Goal: Book appointment/travel/reservation

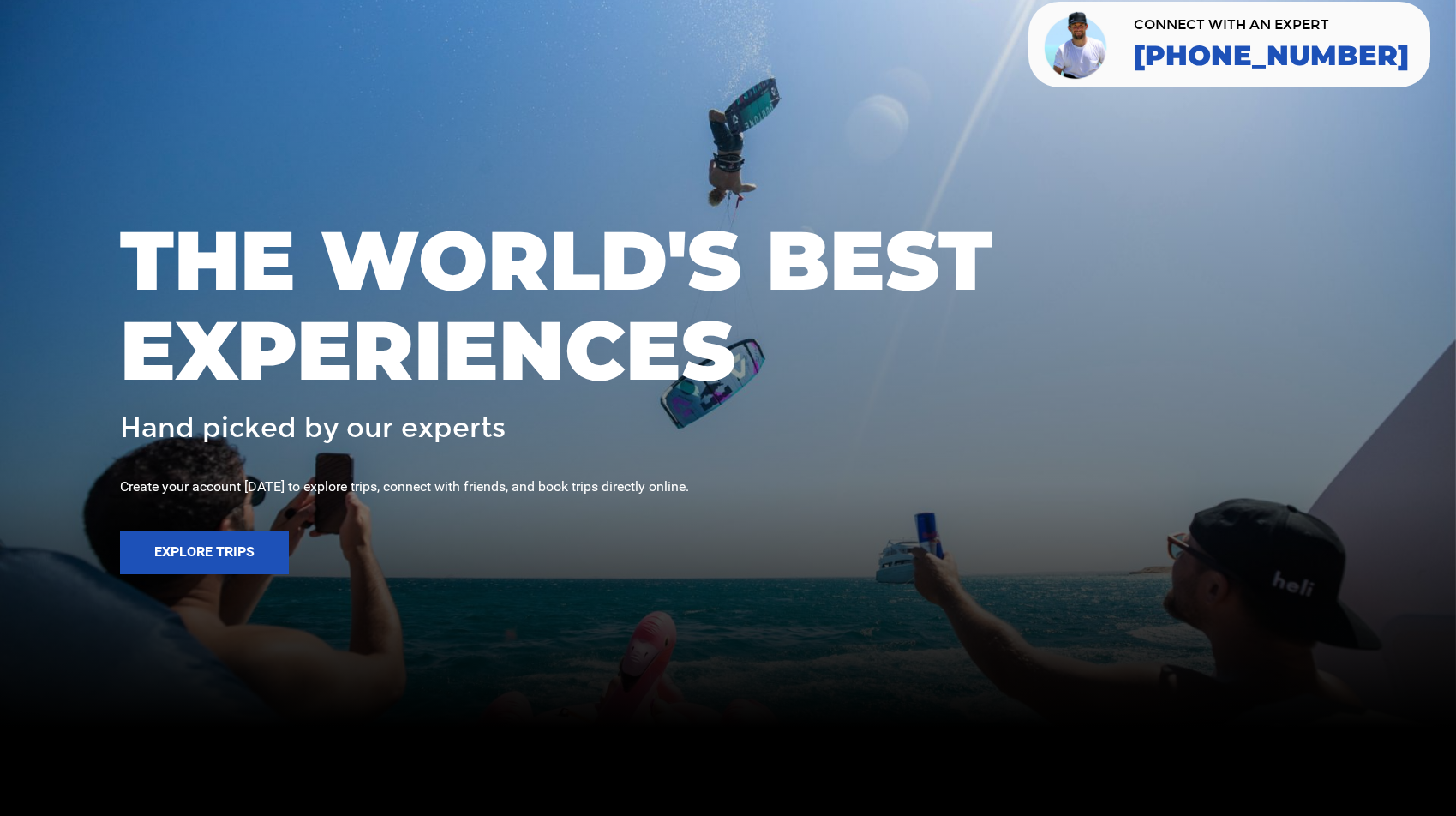
scroll to position [314, 0]
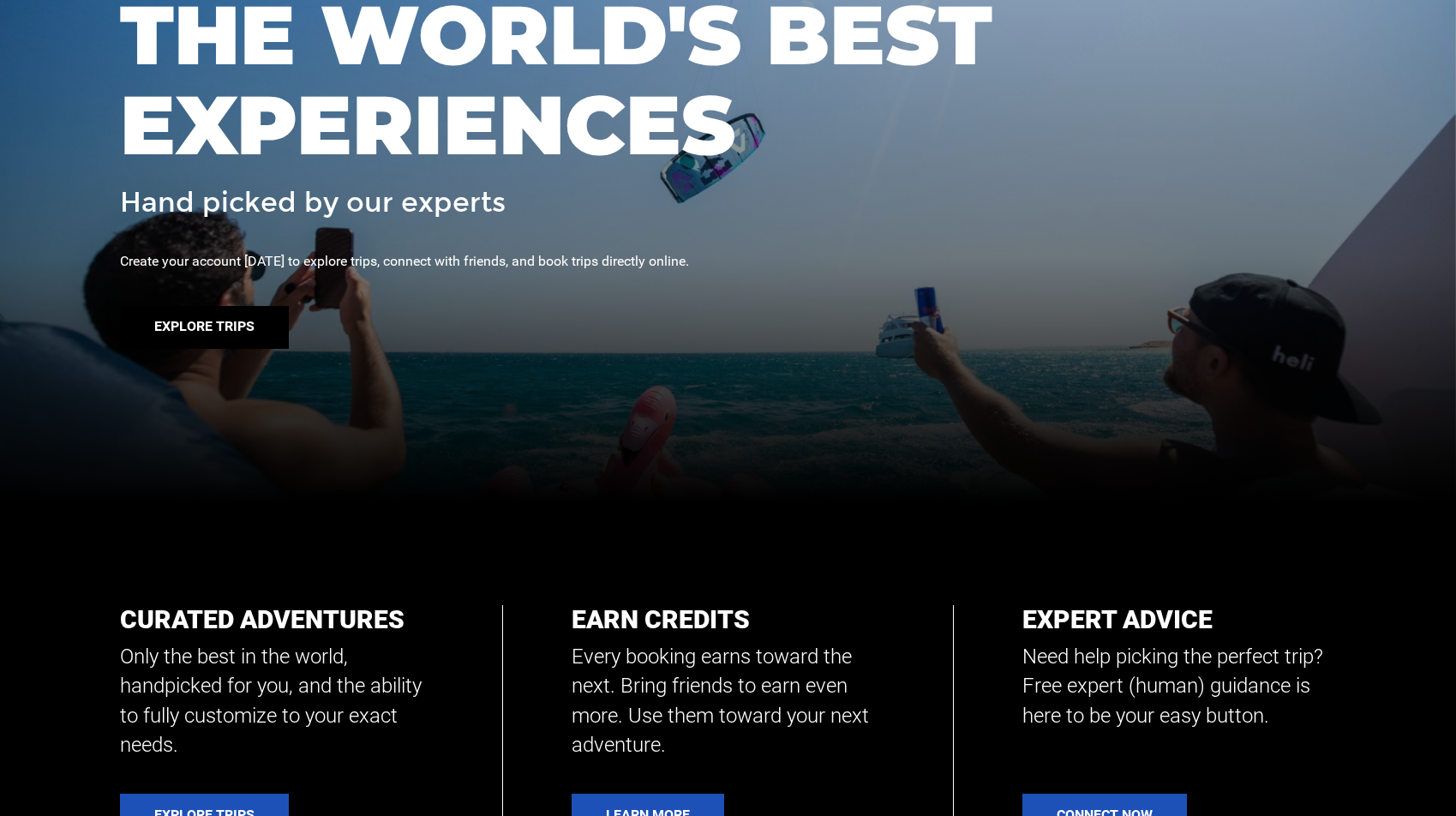
click at [208, 320] on button "Explore Trips" at bounding box center [204, 327] width 169 height 42
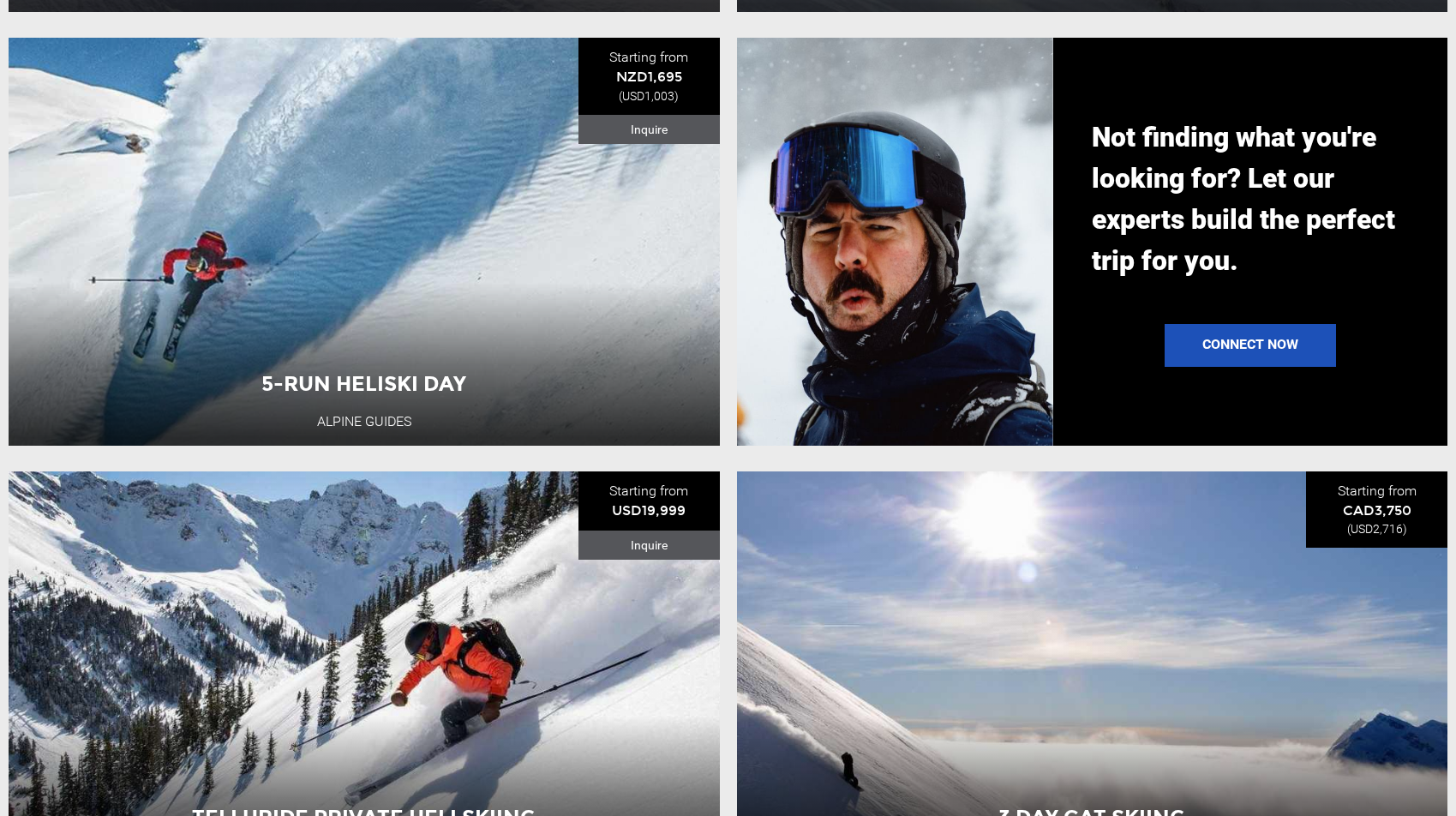
scroll to position [1470, 0]
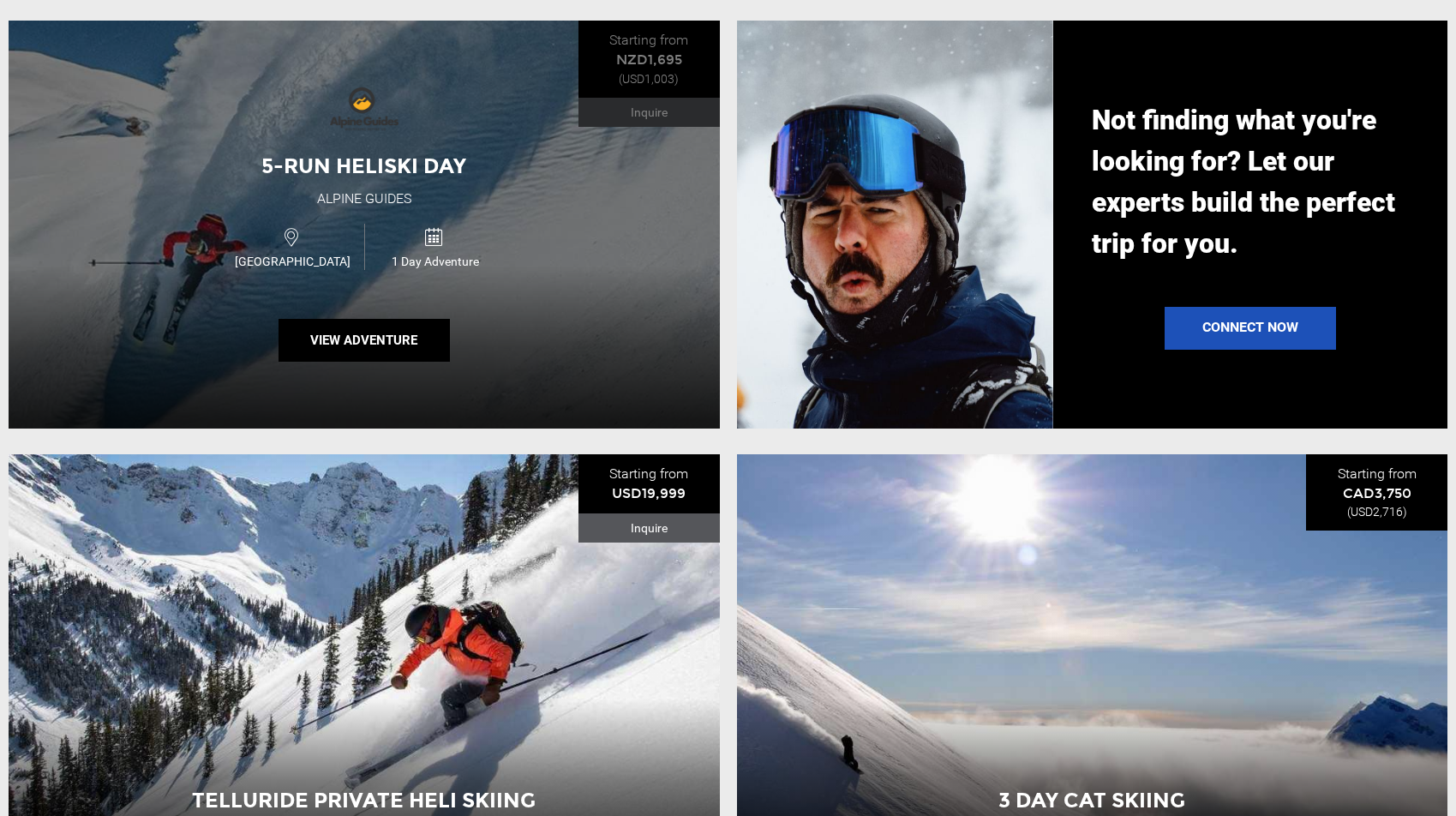
click at [581, 253] on div "5-Run Heliski Day Alpine Guides New Zealand 1 Day Adventure View Adventure" at bounding box center [364, 225] width 711 height 408
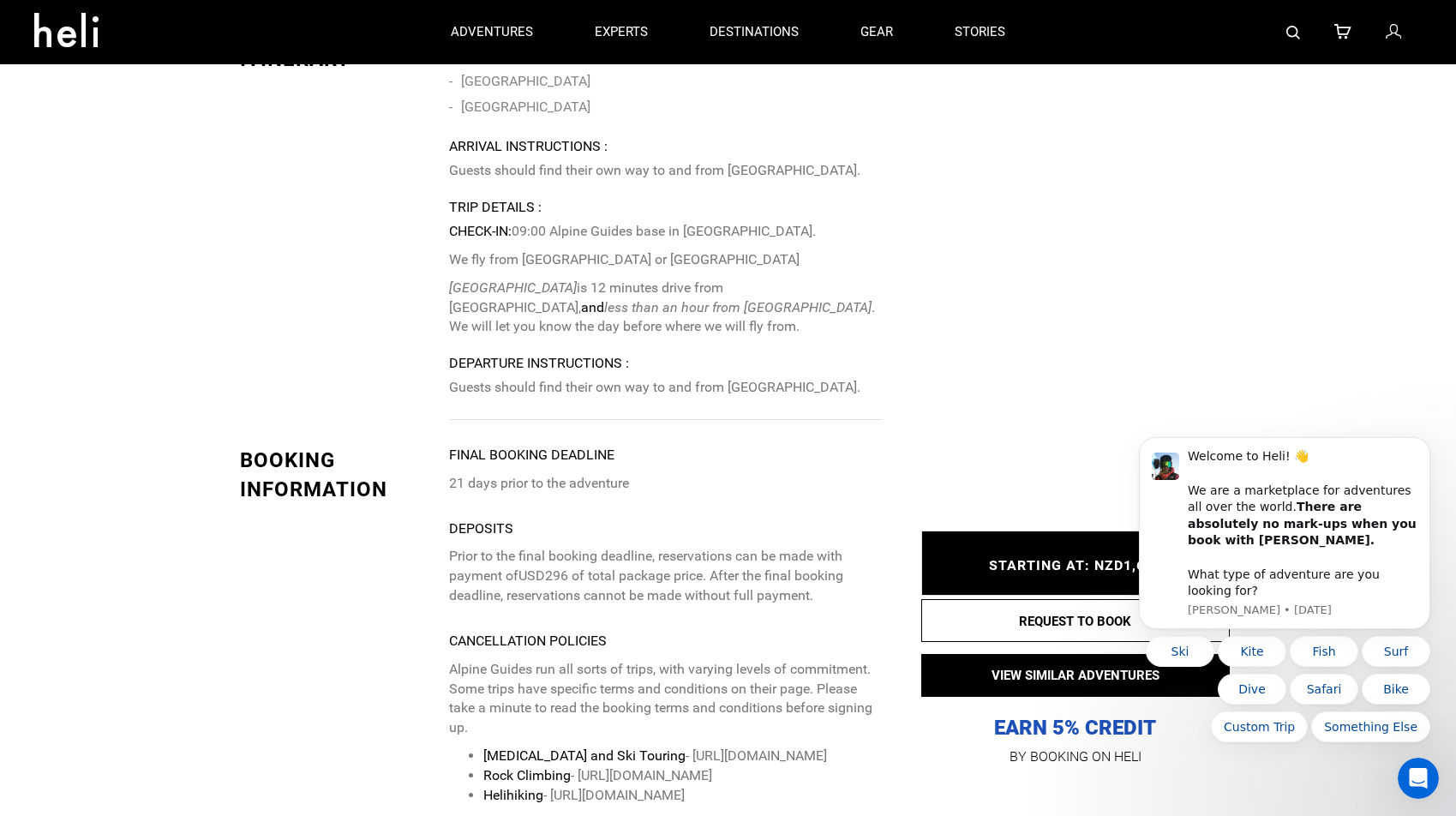
scroll to position [2966, 0]
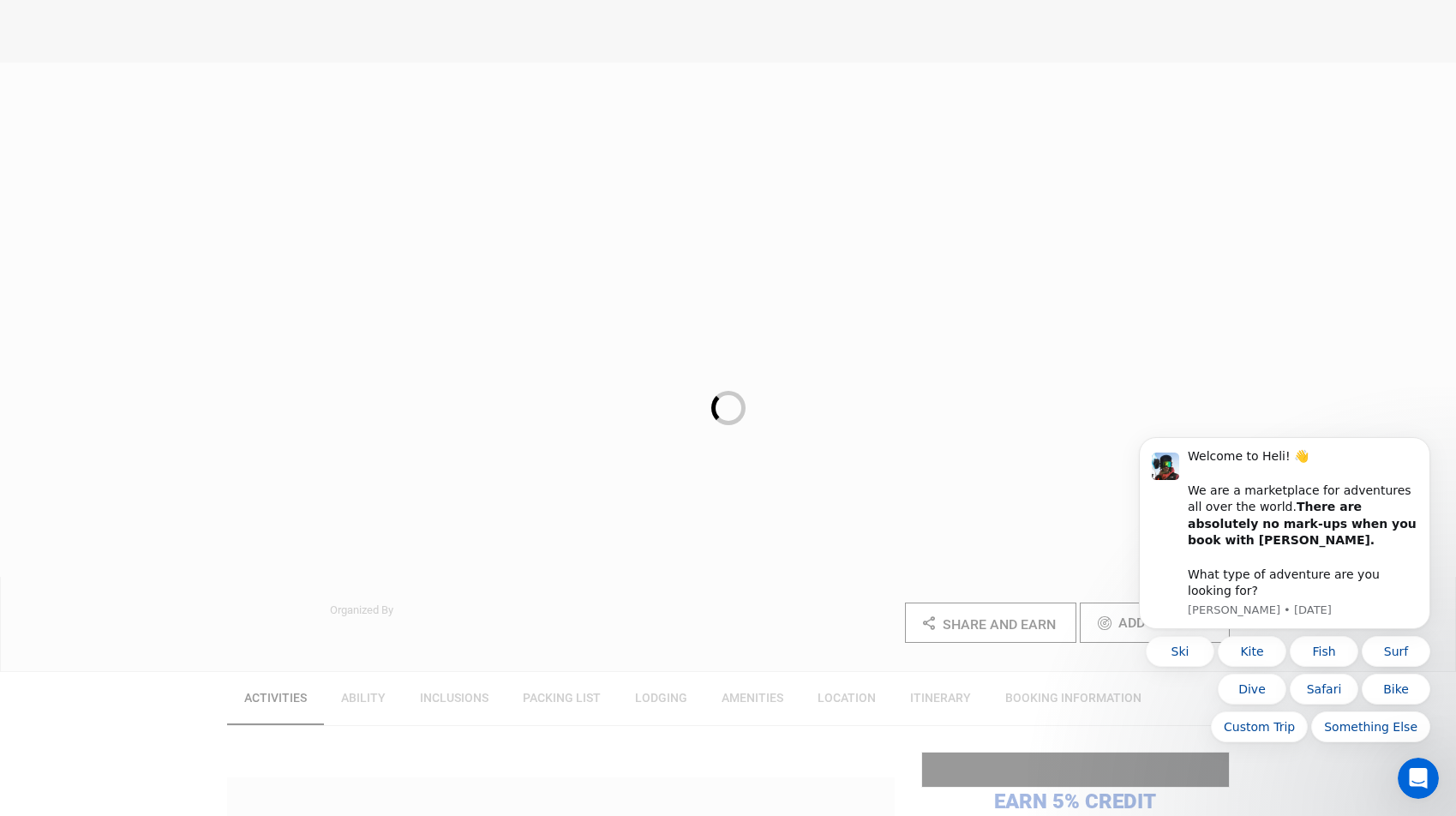
scroll to position [2149, 0]
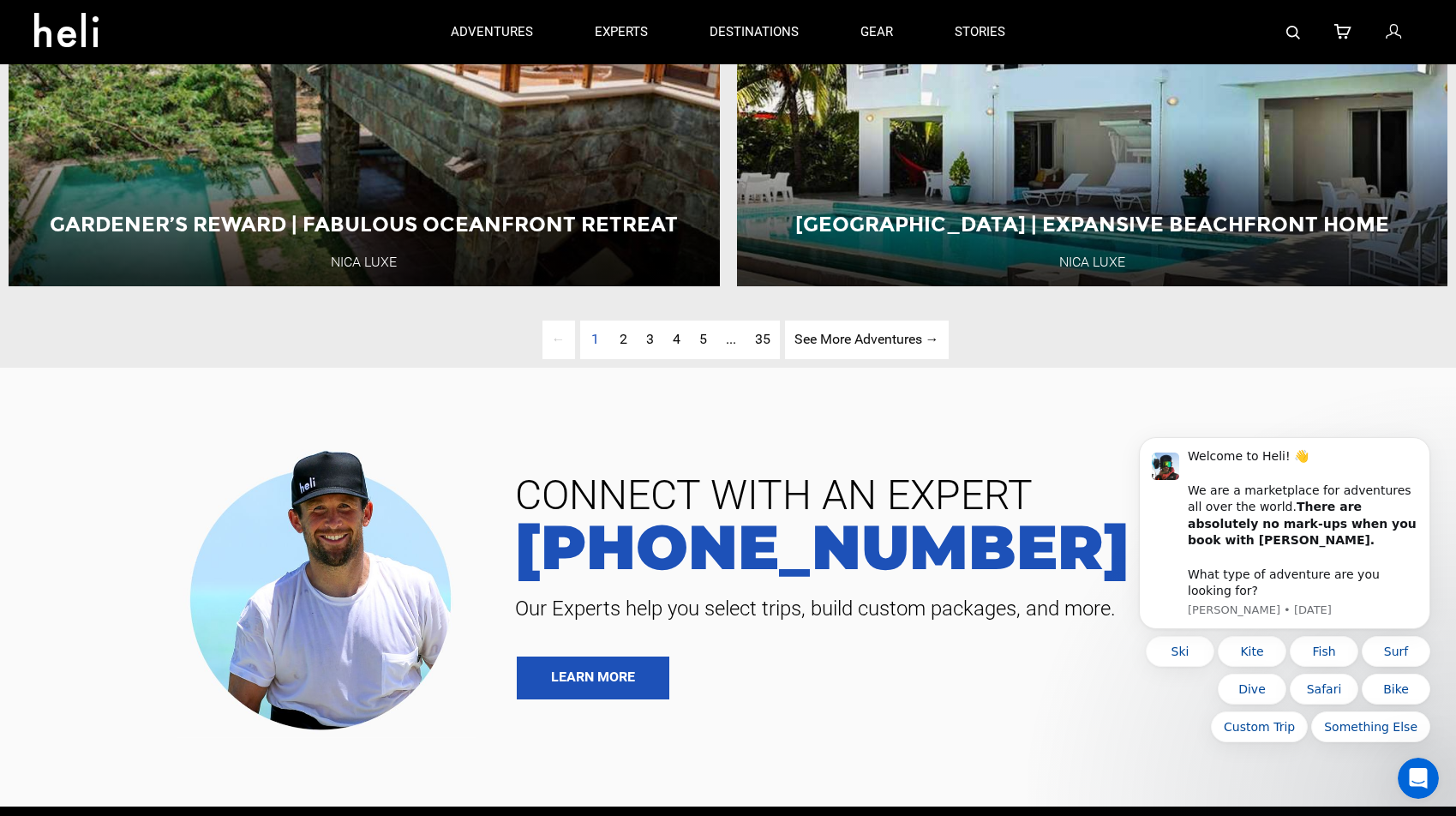
scroll to position [4541, 0]
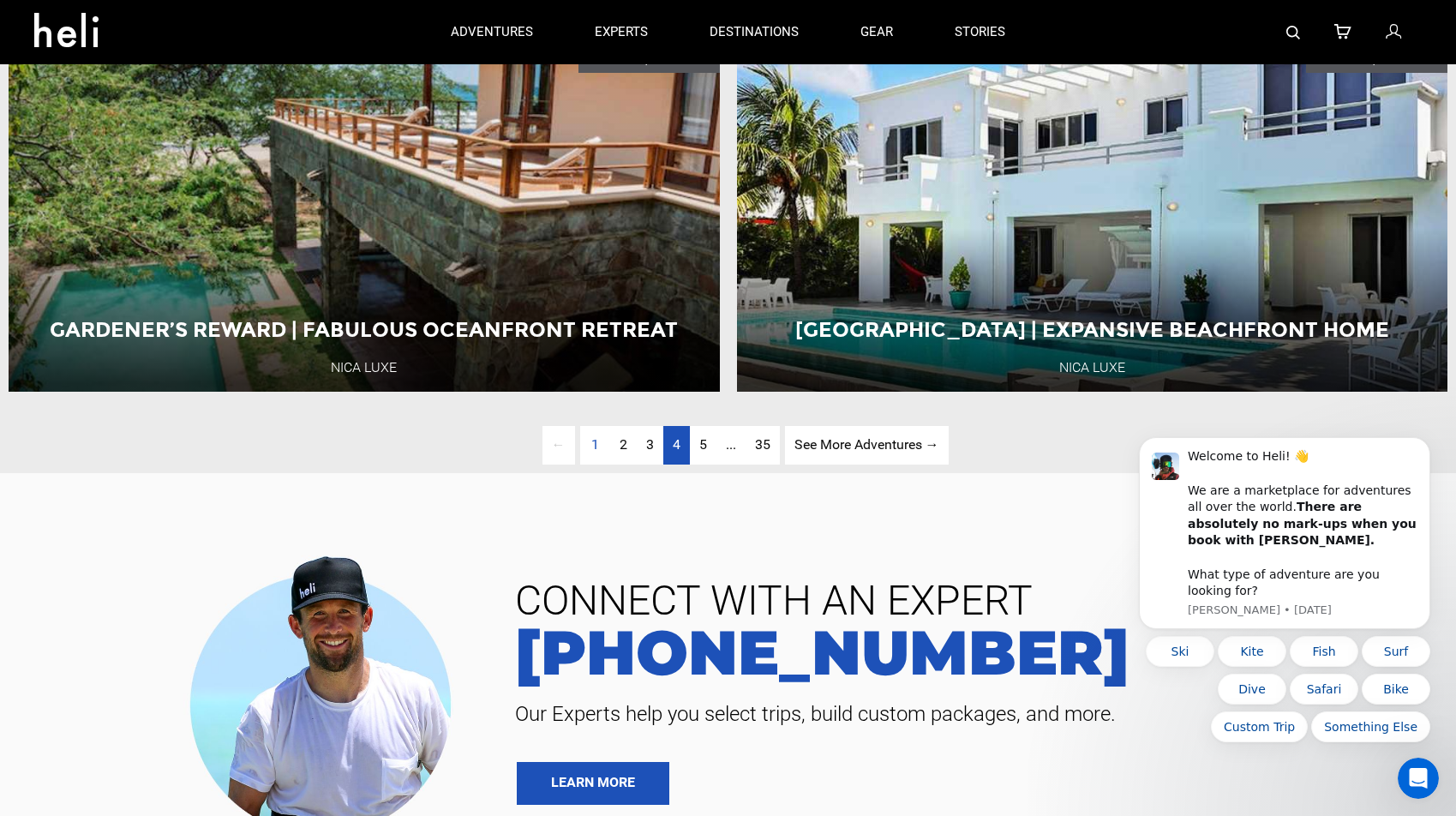
click at [668, 439] on link "page 4" at bounding box center [677, 445] width 26 height 39
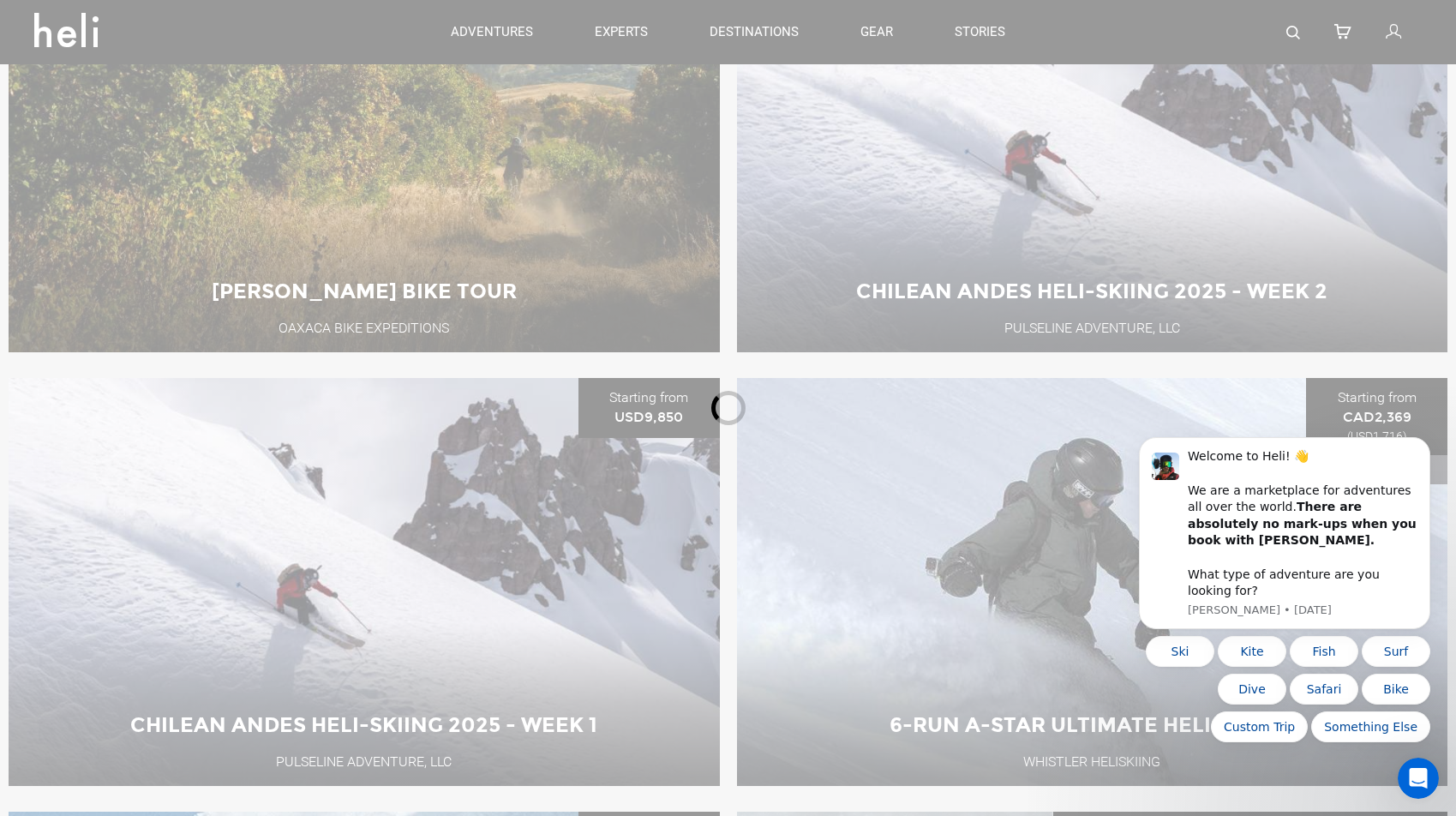
scroll to position [109, 0]
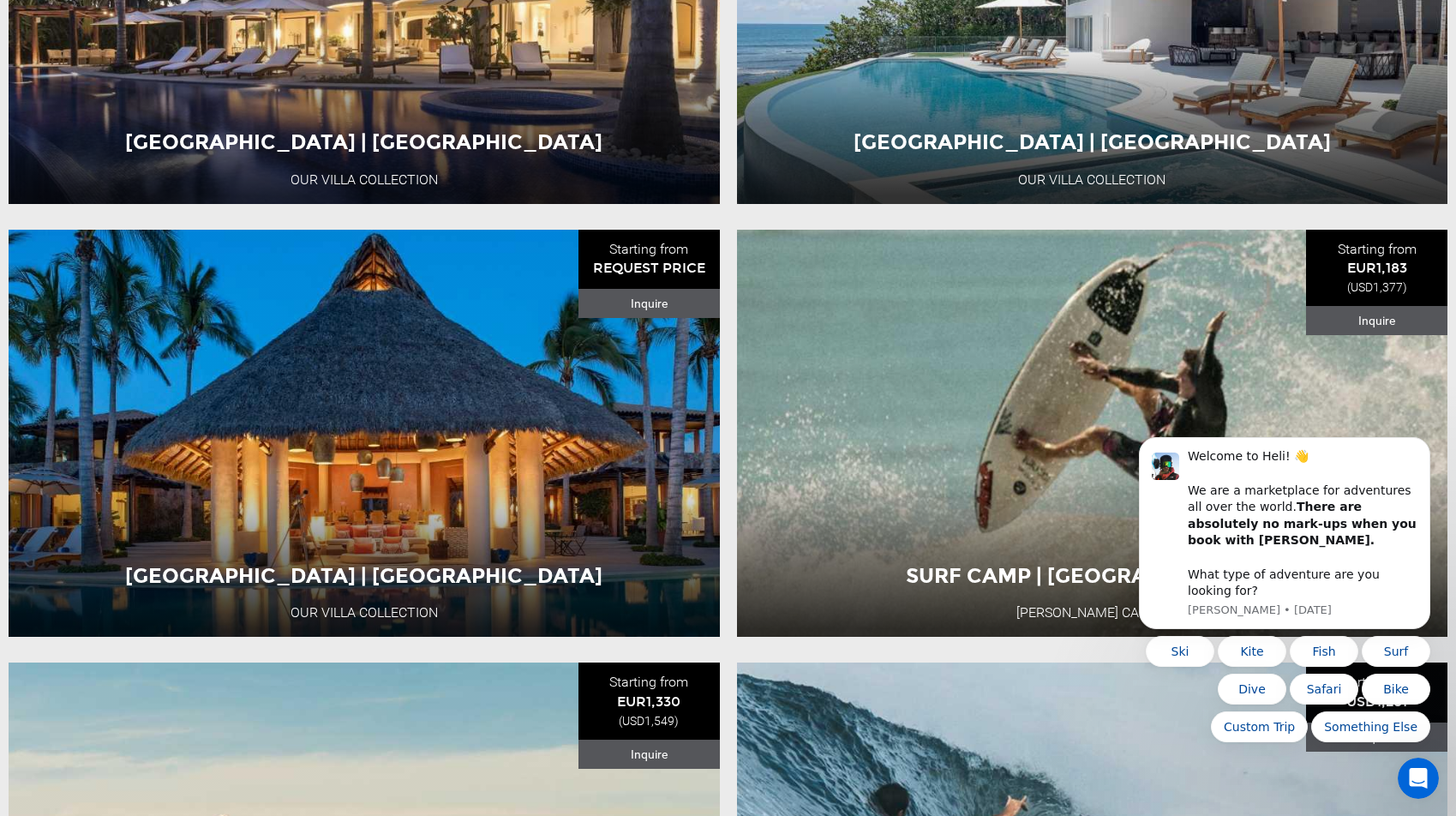
scroll to position [624, 0]
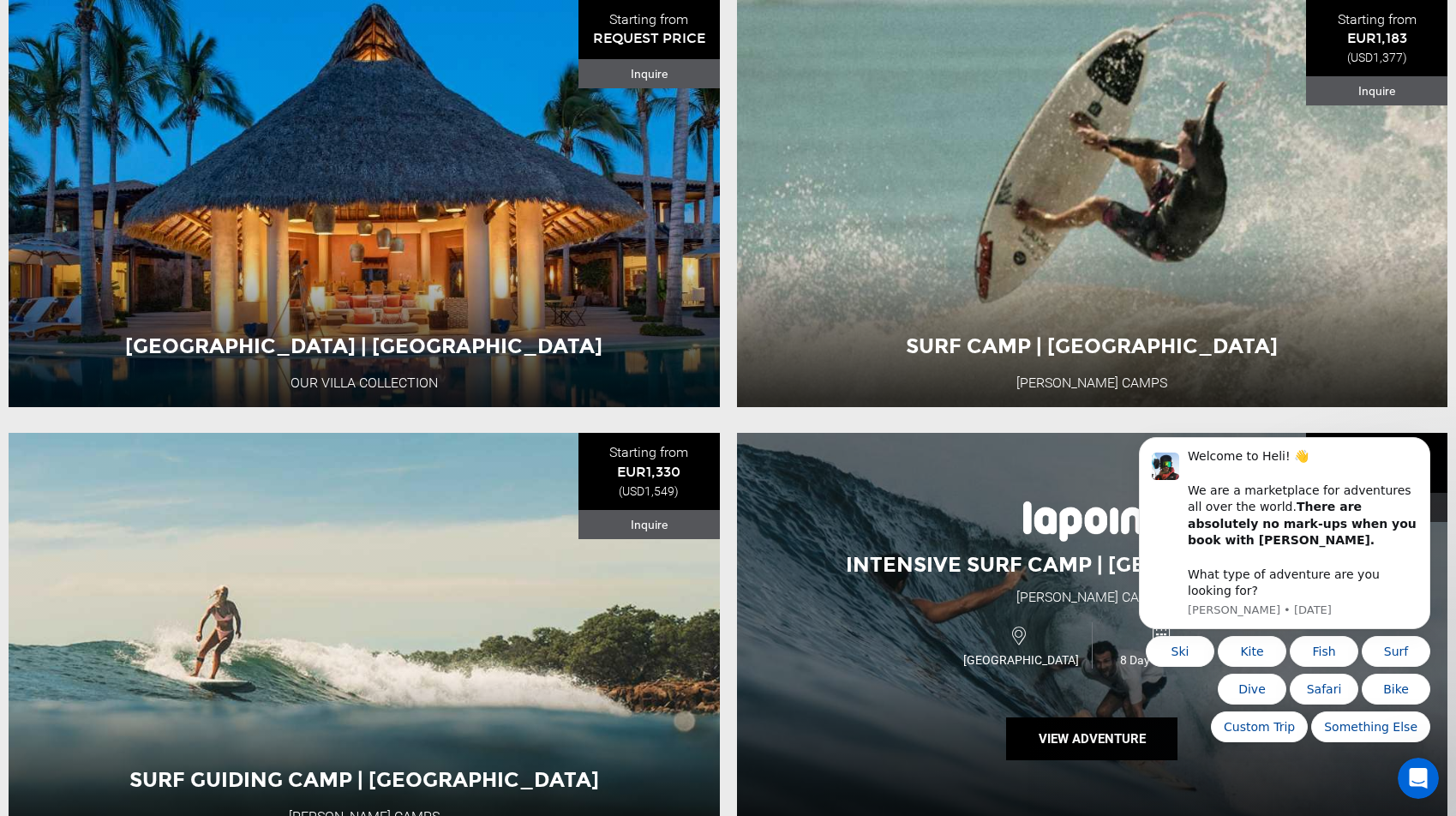
click at [877, 513] on div "Intensive Surf Camp | [GEOGRAPHIC_DATA] [PERSON_NAME][GEOGRAPHIC_DATA] [GEOGRAP…" at bounding box center [1092, 637] width 711 height 408
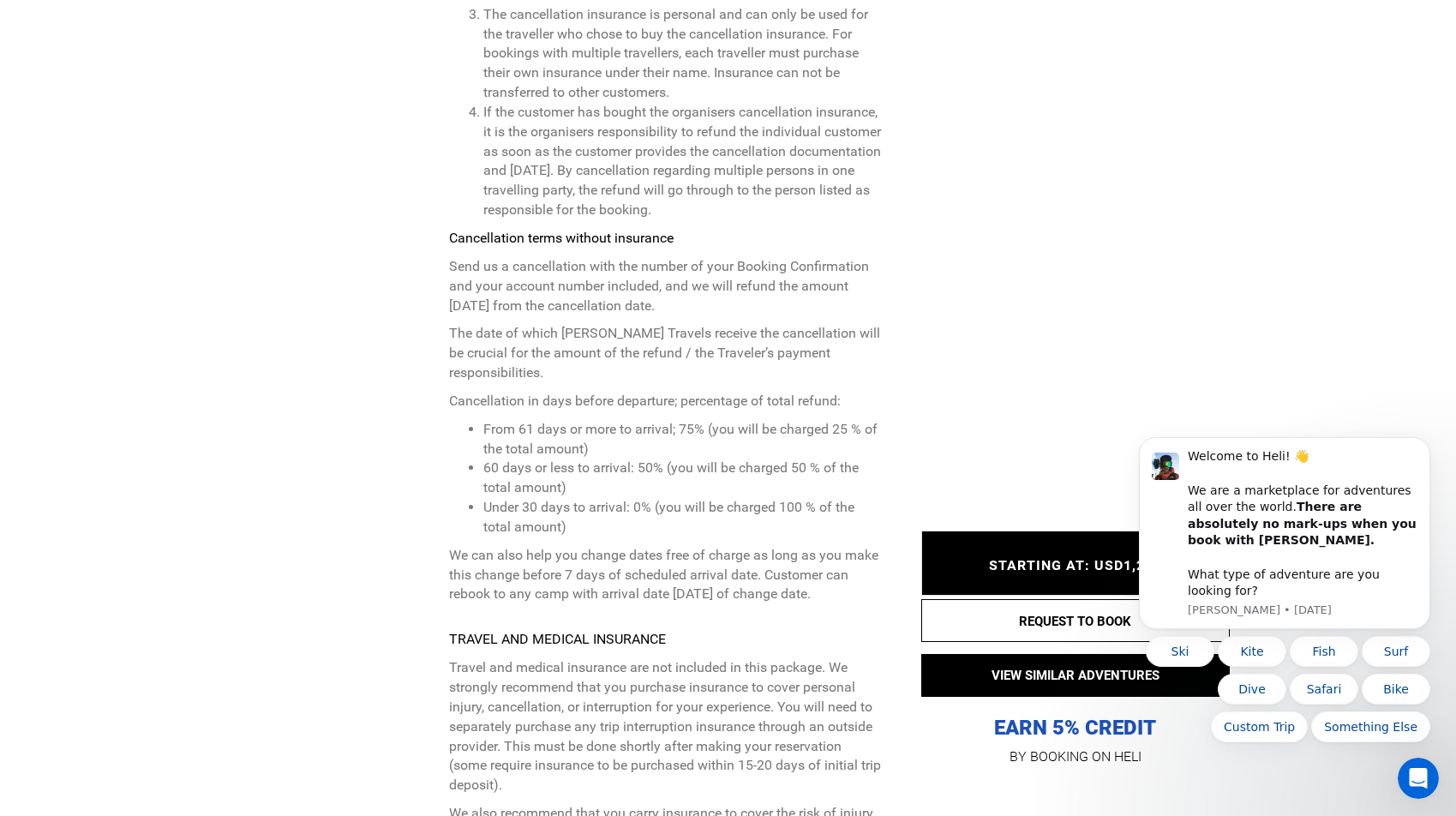
scroll to position [6371, 0]
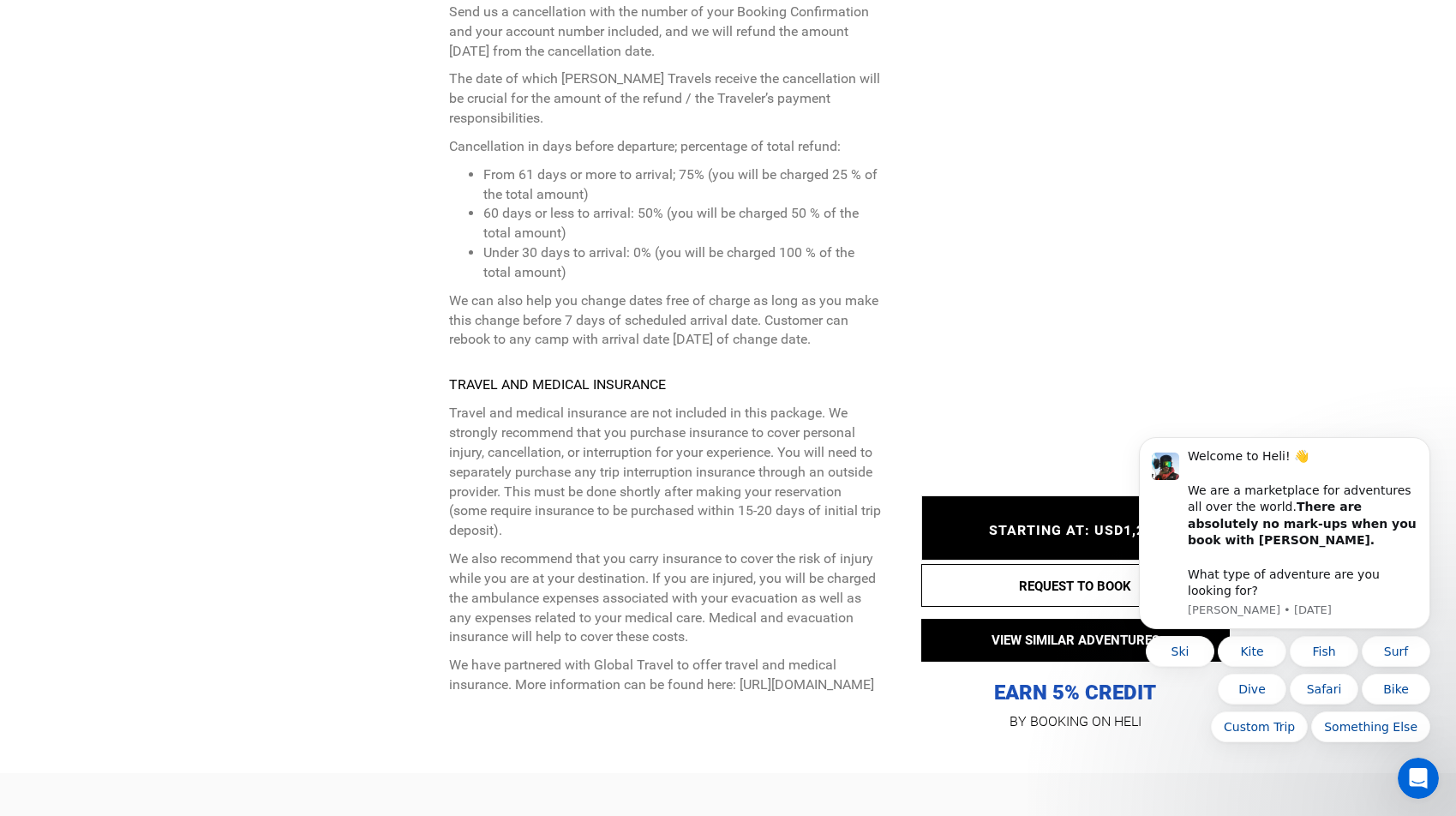
copy p "[URL][DOMAIN_NAME]"
drag, startPoint x: 691, startPoint y: 532, endPoint x: 447, endPoint y: 536, distance: 244.0
